Goal: Task Accomplishment & Management: Use online tool/utility

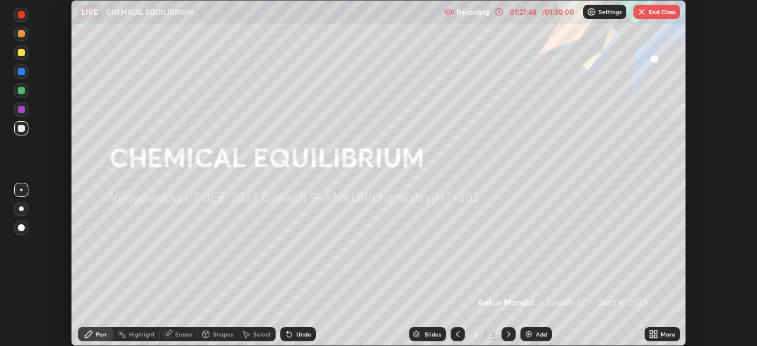
scroll to position [346, 757]
click at [721, 283] on div "Setting up your live class" at bounding box center [378, 173] width 757 height 346
click at [654, 9] on button "End Class" at bounding box center [656, 12] width 47 height 14
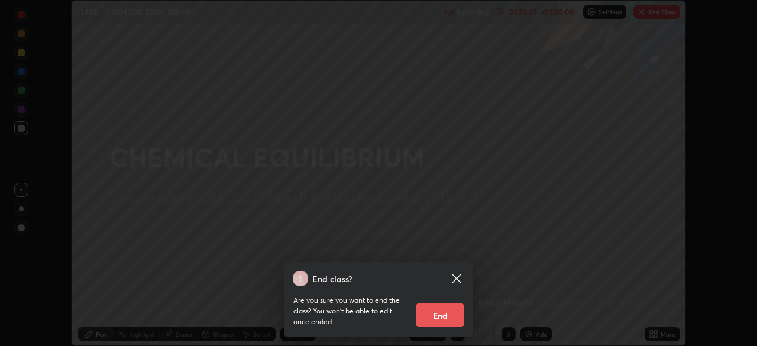
click at [655, 11] on div "End class? Are you sure you want to end the class? You won’t be able to edit on…" at bounding box center [378, 173] width 757 height 346
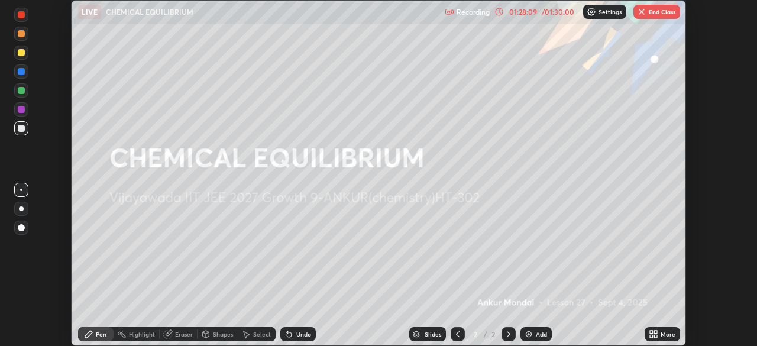
click at [665, 13] on button "End Class" at bounding box center [656, 12] width 47 height 14
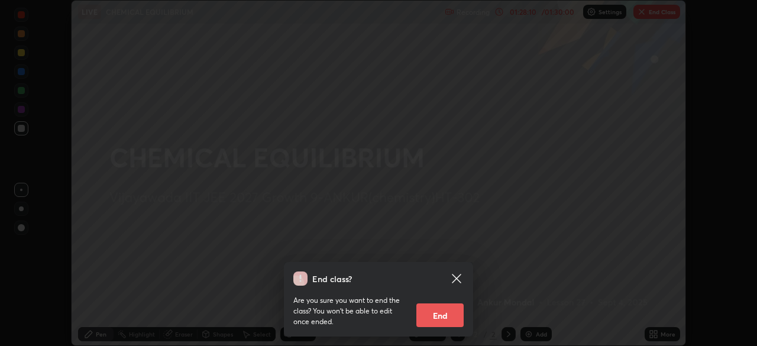
click at [433, 313] on button "End" at bounding box center [439, 315] width 47 height 24
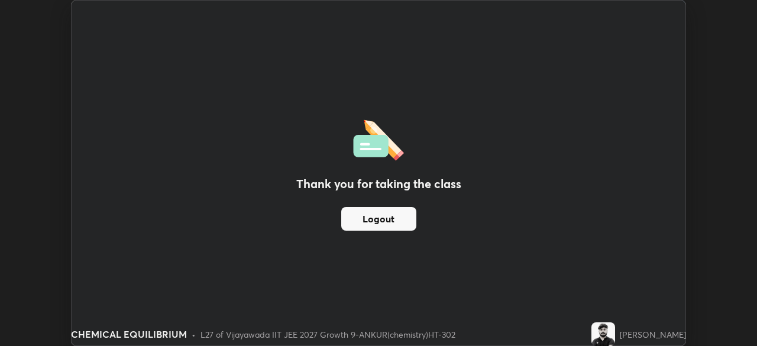
click at [454, 313] on div "Thank you for taking the class Logout" at bounding box center [379, 173] width 614 height 345
click at [378, 212] on button "Logout" at bounding box center [378, 219] width 75 height 24
click at [371, 225] on button "Logout" at bounding box center [378, 219] width 75 height 24
click at [374, 224] on button "Logout" at bounding box center [378, 219] width 75 height 24
click at [375, 222] on button "Logout" at bounding box center [378, 219] width 75 height 24
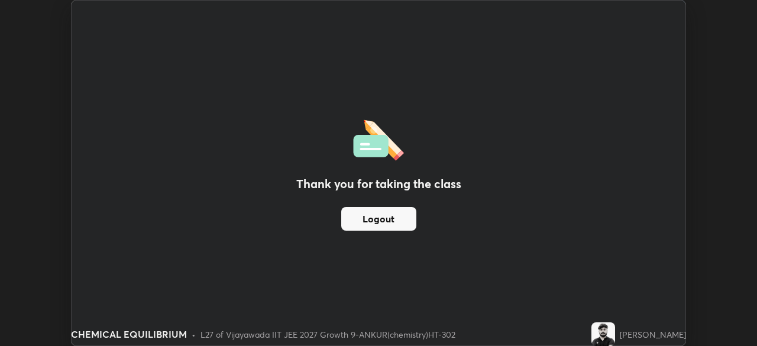
click at [380, 219] on button "Logout" at bounding box center [378, 219] width 75 height 24
click at [382, 221] on button "Logout" at bounding box center [378, 219] width 75 height 24
click at [384, 215] on button "Logout" at bounding box center [378, 219] width 75 height 24
click at [380, 216] on button "Logout" at bounding box center [378, 219] width 75 height 24
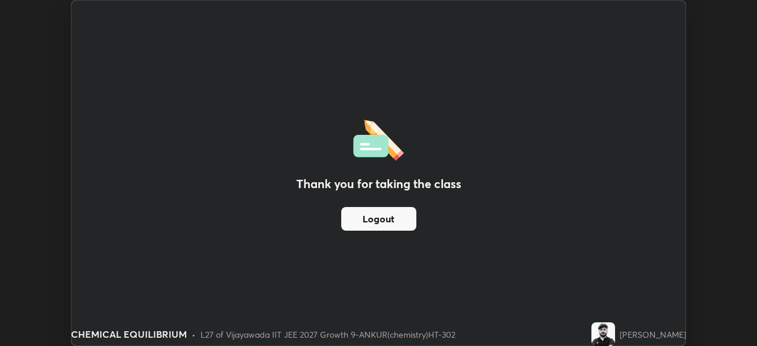
click at [372, 208] on button "Logout" at bounding box center [378, 219] width 75 height 24
click at [375, 215] on button "Logout" at bounding box center [378, 219] width 75 height 24
click at [381, 215] on button "Logout" at bounding box center [378, 219] width 75 height 24
click at [376, 213] on button "Logout" at bounding box center [378, 219] width 75 height 24
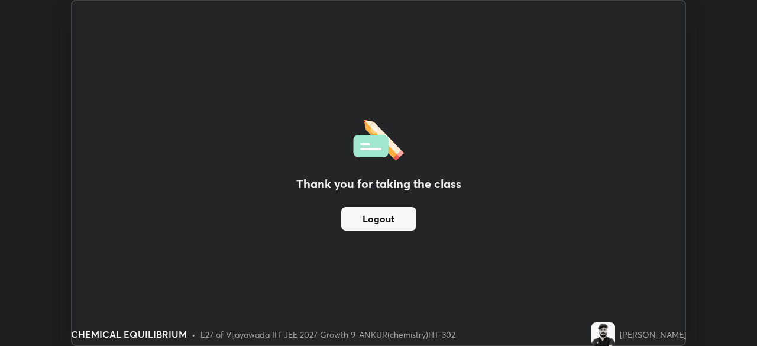
click at [365, 217] on button "Logout" at bounding box center [378, 219] width 75 height 24
click at [386, 215] on button "Logout" at bounding box center [378, 219] width 75 height 24
click at [376, 213] on button "Logout" at bounding box center [378, 219] width 75 height 24
click at [403, 220] on button "Logout" at bounding box center [378, 219] width 75 height 24
click at [363, 214] on button "Logout" at bounding box center [378, 219] width 75 height 24
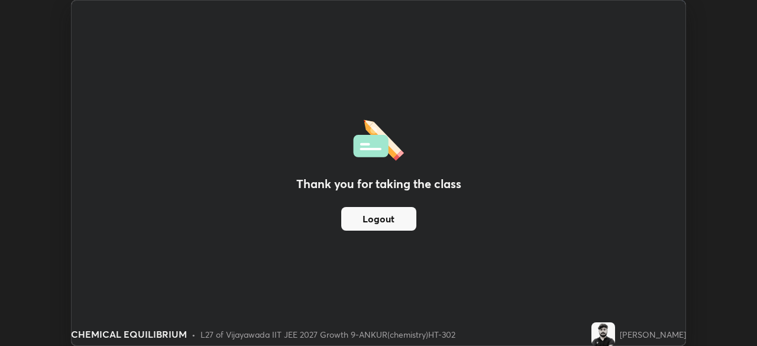
click at [367, 218] on button "Logout" at bounding box center [378, 219] width 75 height 24
click at [377, 215] on button "Logout" at bounding box center [378, 219] width 75 height 24
click at [386, 219] on button "Logout" at bounding box center [378, 219] width 75 height 24
click at [392, 219] on button "Logout" at bounding box center [378, 219] width 75 height 24
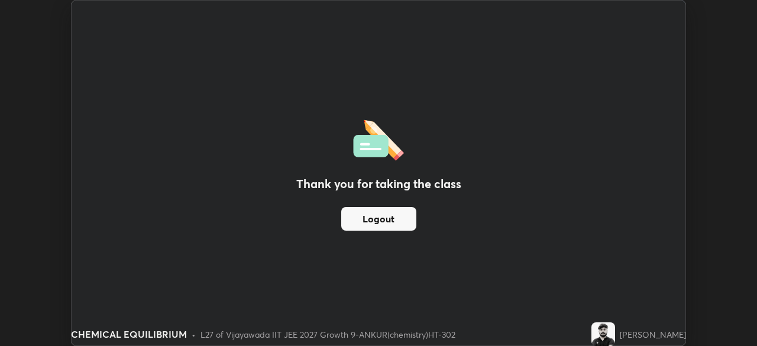
click at [397, 216] on button "Logout" at bounding box center [378, 219] width 75 height 24
click at [396, 214] on button "Logout" at bounding box center [378, 219] width 75 height 24
